Goal: Transaction & Acquisition: Purchase product/service

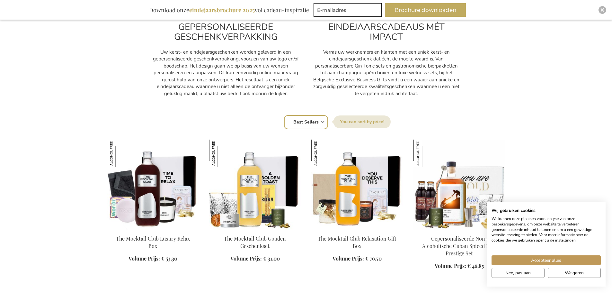
scroll to position [353, 0]
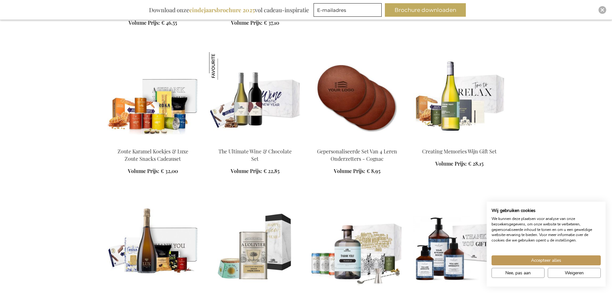
scroll to position [899, 0]
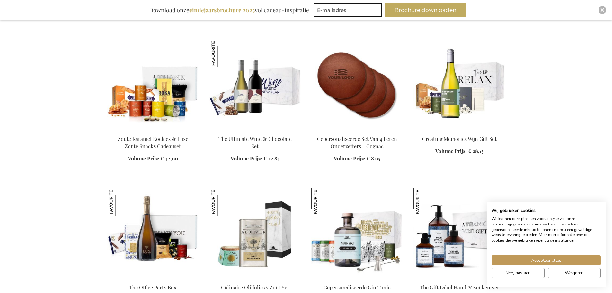
click at [358, 74] on img at bounding box center [357, 85] width 92 height 90
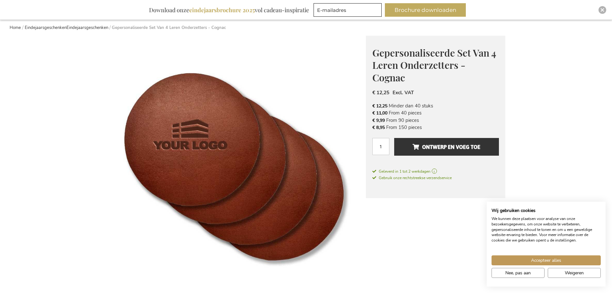
scroll to position [52, 0]
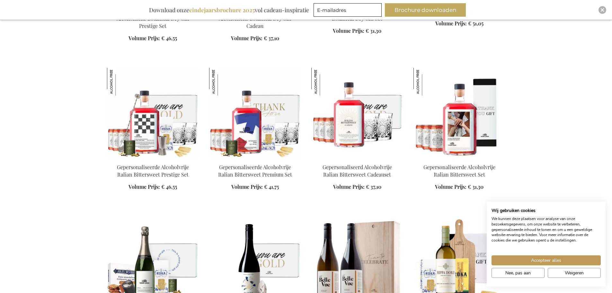
scroll to position [1959, 0]
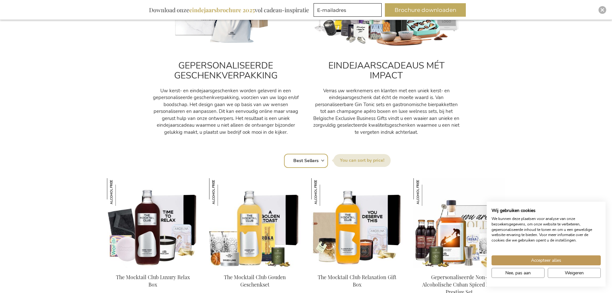
scroll to position [353, 0]
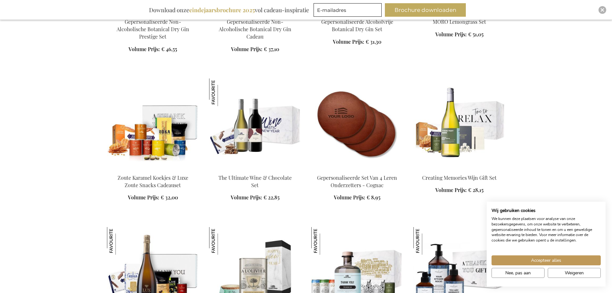
scroll to position [899, 0]
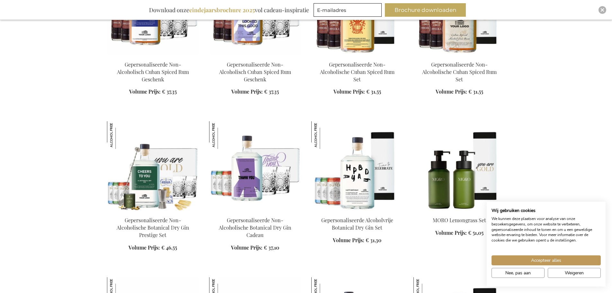
scroll to position [2216, 0]
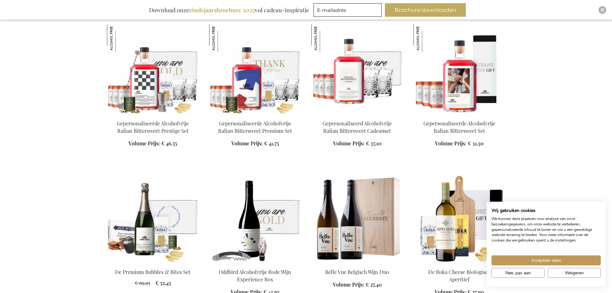
scroll to position [2505, 0]
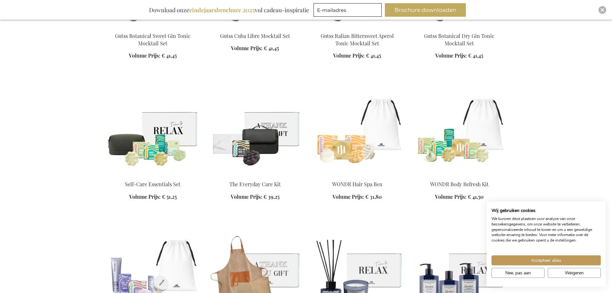
scroll to position [3084, 0]
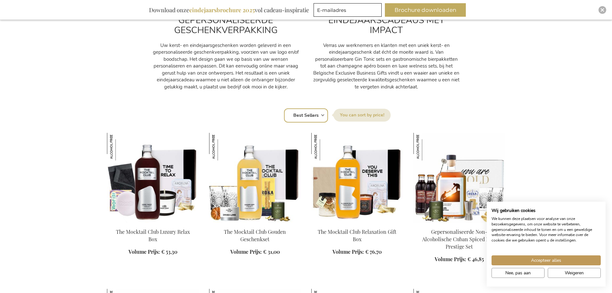
scroll to position [353, 0]
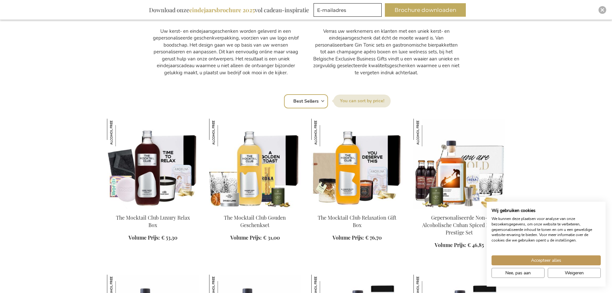
click at [321, 101] on select "Positie Best Sellers Meest bekeken Nieuw Biggest Saving Price: low to high Pric…" at bounding box center [306, 101] width 44 height 14
select select "price_asc"
click at [284, 94] on select "Positie Best Sellers Meest bekeken Nieuw Biggest Saving Price: low to high Pric…" at bounding box center [306, 101] width 44 height 14
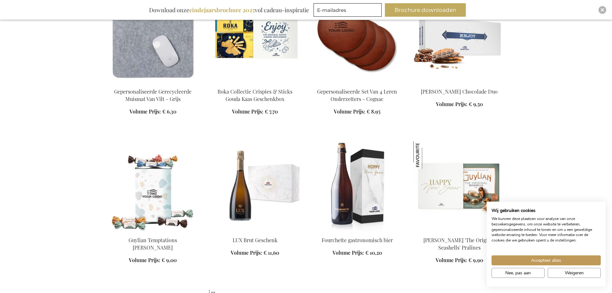
scroll to position [514, 0]
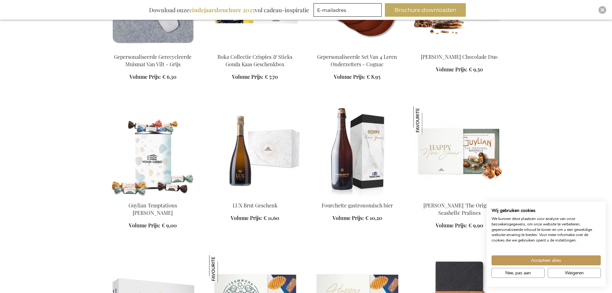
click at [155, 155] on img at bounding box center [153, 151] width 92 height 90
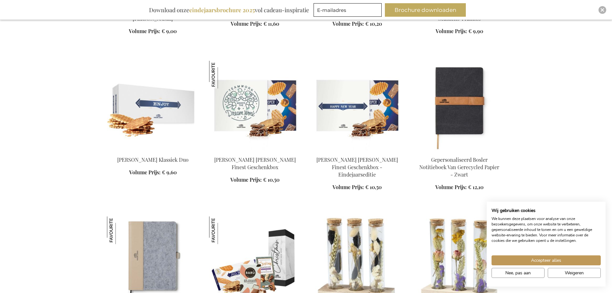
scroll to position [717, 0]
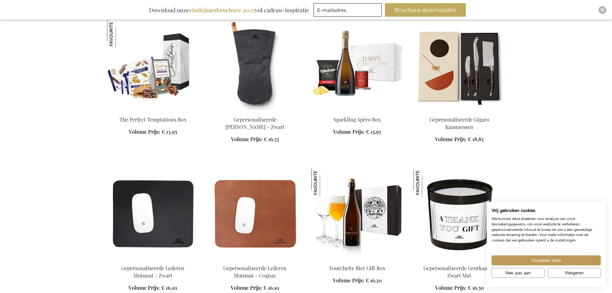
scroll to position [1102, 0]
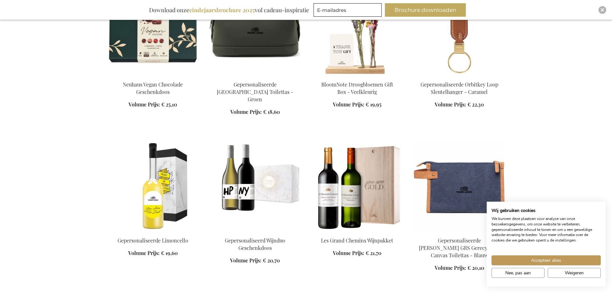
scroll to position [1552, 0]
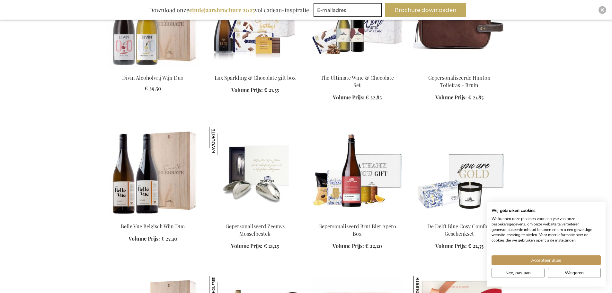
scroll to position [1969, 0]
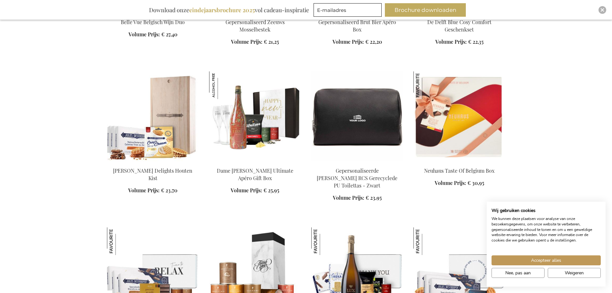
scroll to position [2162, 0]
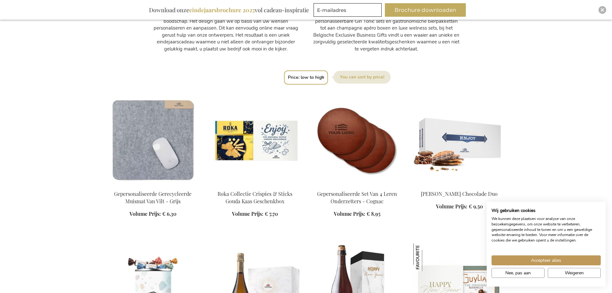
scroll to position [395, 0]
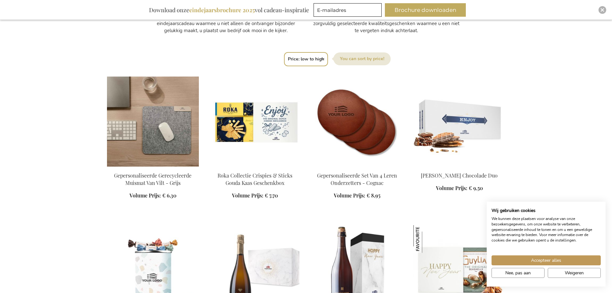
click at [141, 128] on img at bounding box center [153, 121] width 92 height 90
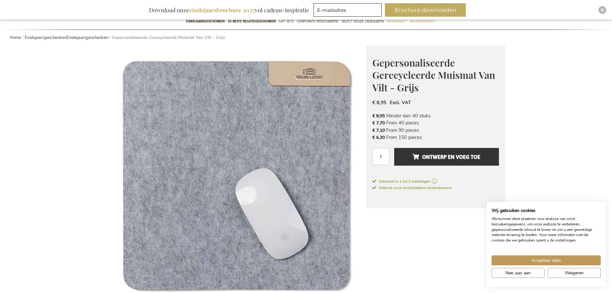
scroll to position [64, 0]
